Goal: Task Accomplishment & Management: Manage account settings

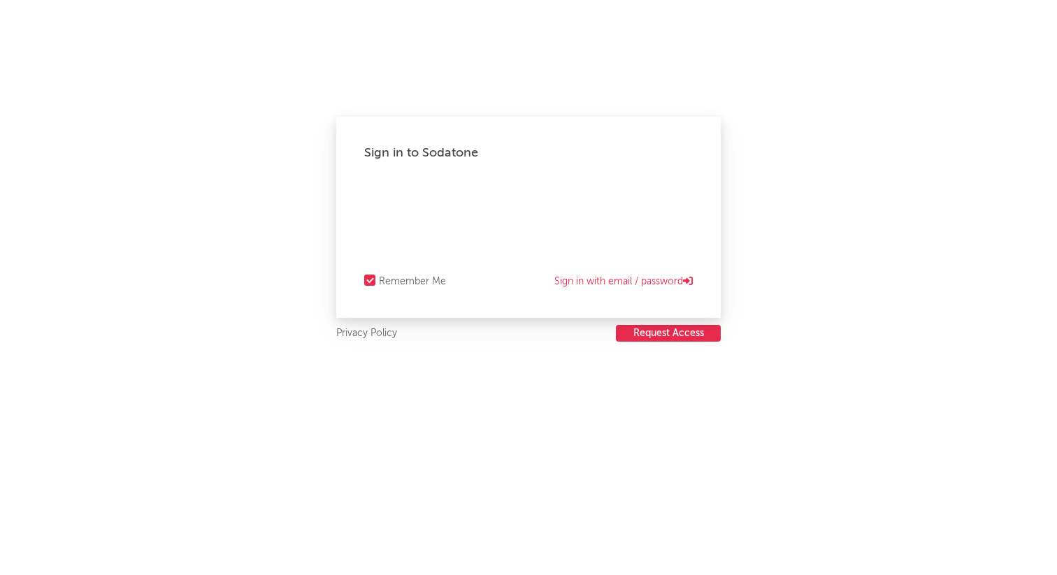
select select "other"
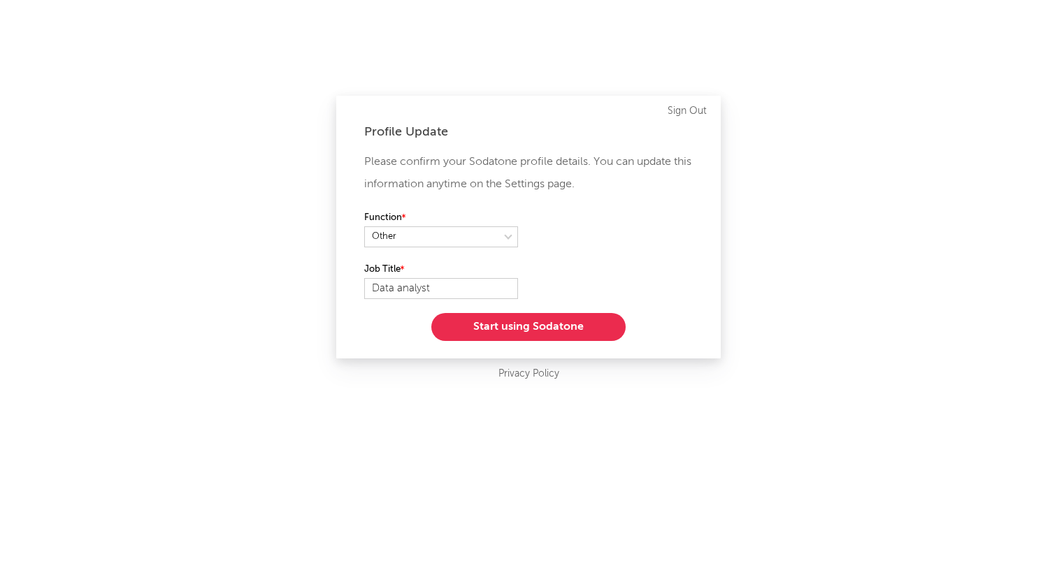
click at [533, 328] on button "Start using Sodatone" at bounding box center [528, 327] width 194 height 28
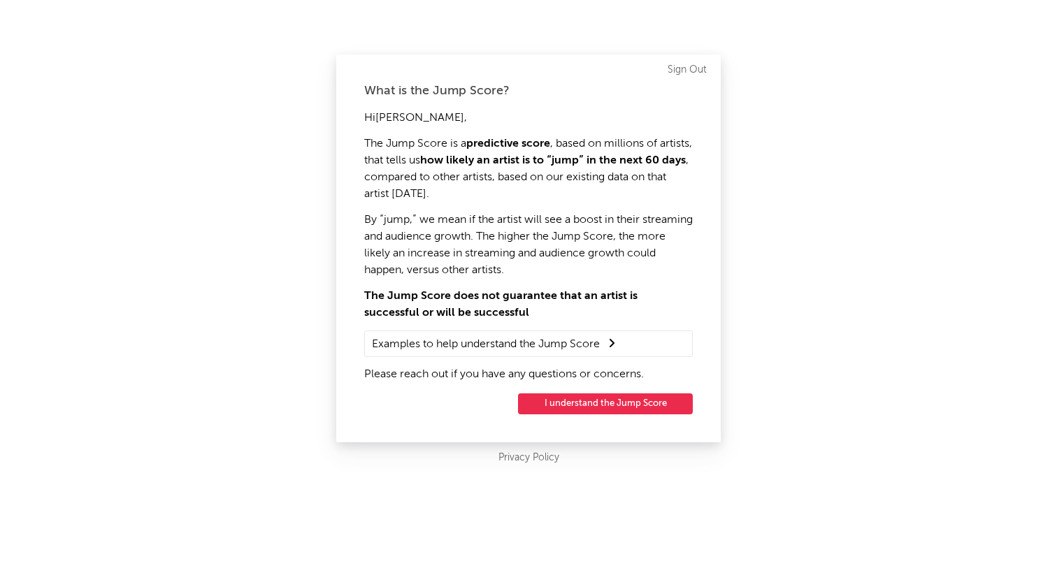
click at [588, 399] on button "I understand the Jump Score" at bounding box center [605, 403] width 175 height 21
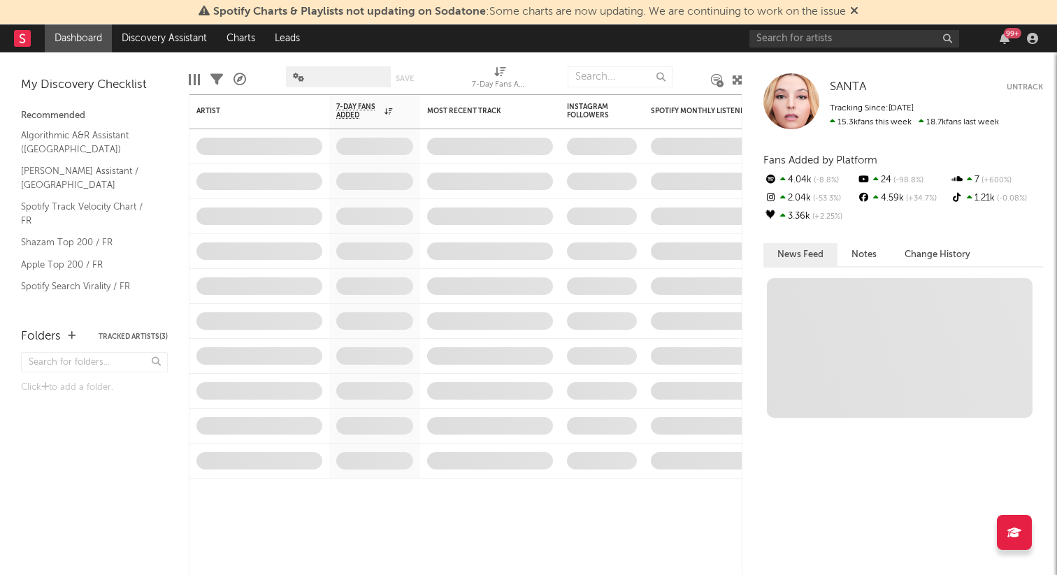
click at [813, 13] on span "Spotify Charts & Playlists not updating on Sodatone : Some charts are now updat…" at bounding box center [529, 11] width 632 height 11
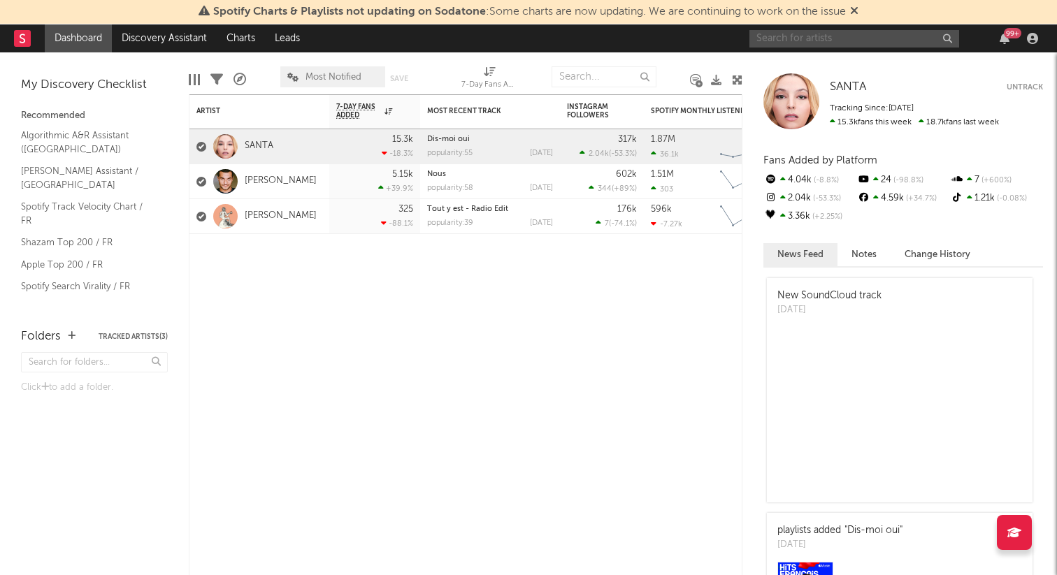
click at [782, 37] on input "text" at bounding box center [854, 38] width 210 height 17
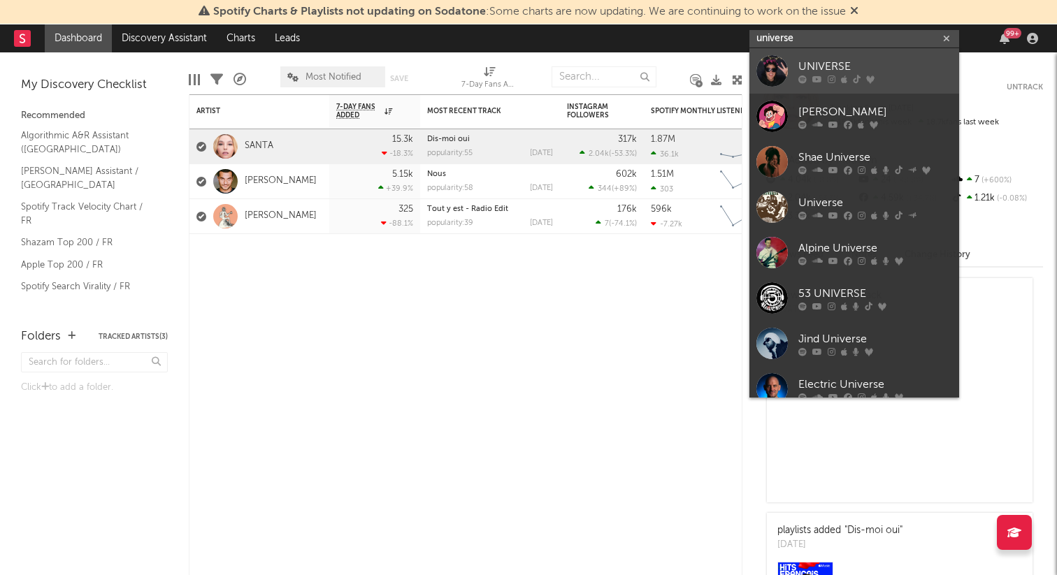
type input "universe"
click at [850, 67] on div "UNIVERSE" at bounding box center [875, 66] width 154 height 17
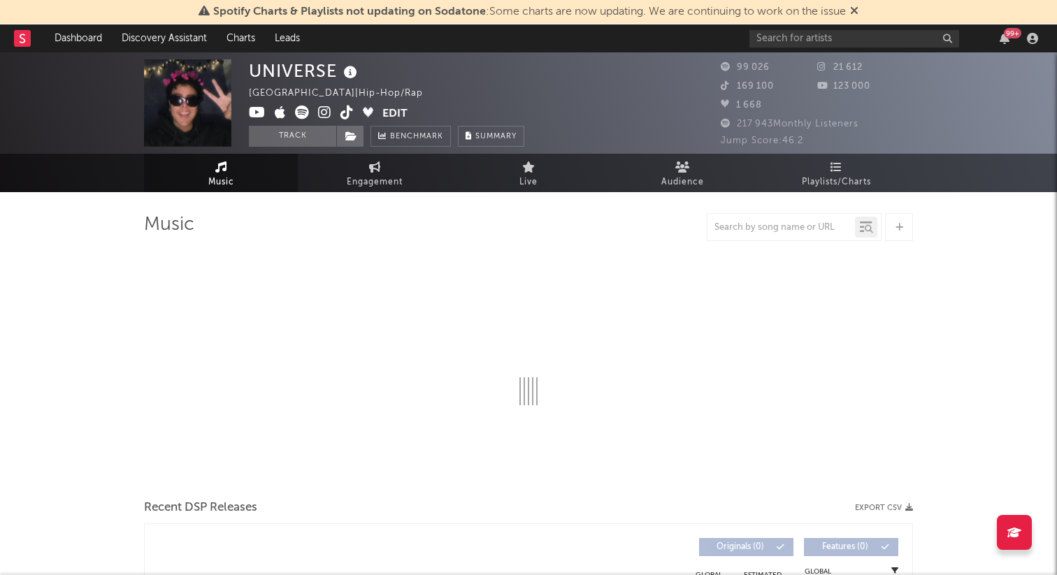
select select "6m"
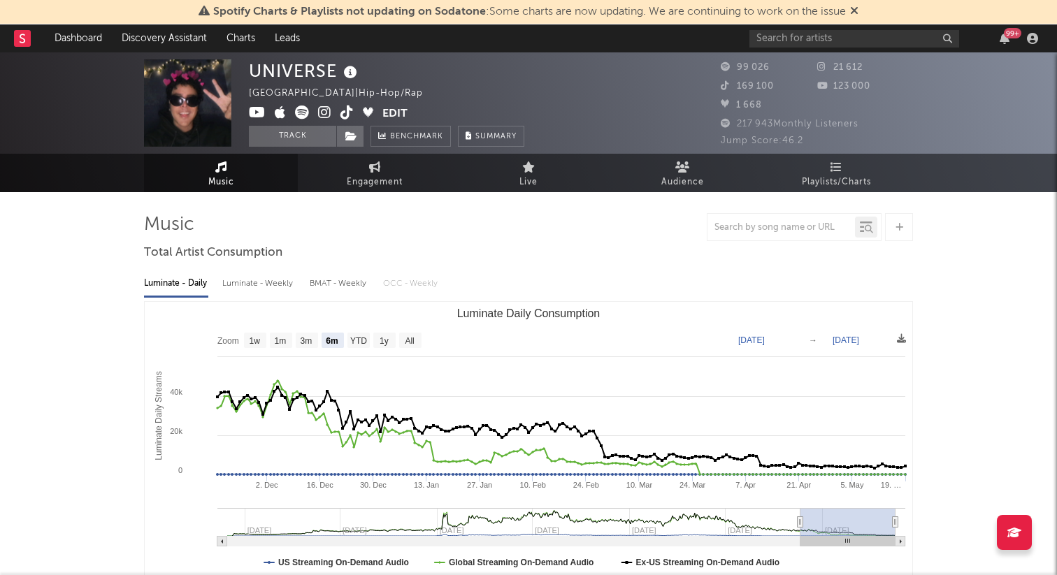
click at [388, 114] on button "Edit" at bounding box center [394, 114] width 25 height 17
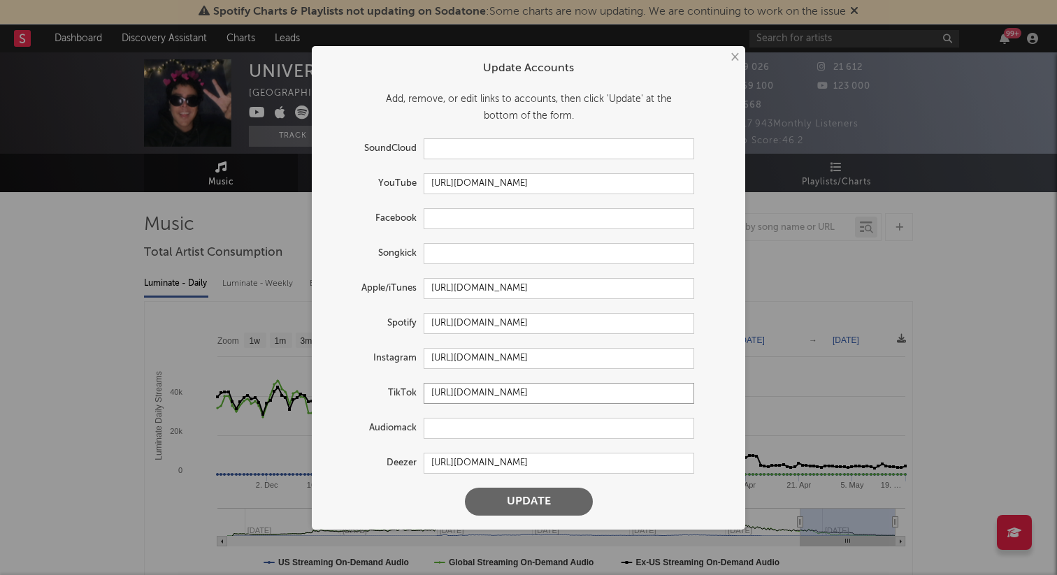
drag, startPoint x: 590, startPoint y: 394, endPoint x: 542, endPoint y: 394, distance: 48.2
click at [542, 394] on input "[URL][DOMAIN_NAME]" at bounding box center [558, 393] width 270 height 21
click at [618, 402] on input "[URL][DOMAIN_NAME]" at bounding box center [558, 393] width 270 height 21
click at [737, 56] on button "×" at bounding box center [733, 57] width 15 height 15
